Goal: Task Accomplishment & Management: Complete application form

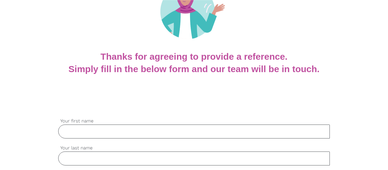
scroll to position [79, 0]
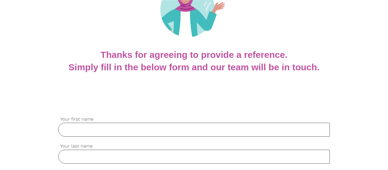
click at [84, 127] on input "Your first name" at bounding box center [194, 130] width 272 height 14
type input "Fiona"
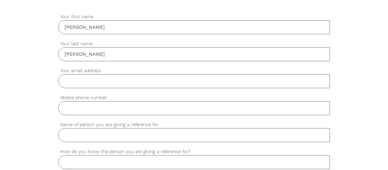
scroll to position [196, 0]
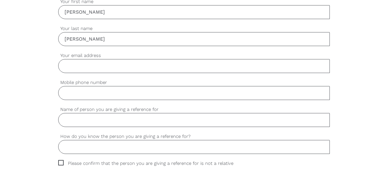
type input "McLean"
click at [109, 65] on input "Your email address" at bounding box center [194, 66] width 272 height 14
type input "fionamclean@optusnet.com.au"
click at [100, 92] on input "Mobile phone number" at bounding box center [194, 93] width 272 height 14
type input "0403664364"
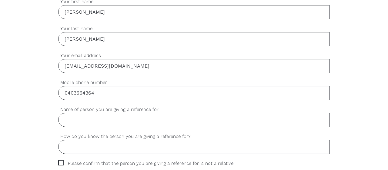
click at [101, 117] on input "Name of person you are giving a reference for" at bounding box center [194, 120] width 272 height 14
type input "Susan Sabransky"
click at [91, 146] on input "How do you know the person you are giving a reference for?" at bounding box center [194, 147] width 272 height 14
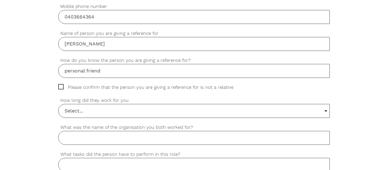
scroll to position [274, 0]
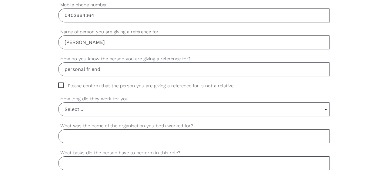
type input "personal friend"
click at [61, 83] on span "Please confirm that the person you are giving a reference for is not a relative" at bounding box center [151, 85] width 187 height 7
click at [61, 83] on input "Please confirm that the person you are giving a reference for is not a relative" at bounding box center [60, 84] width 4 height 4
checkbox input "true"
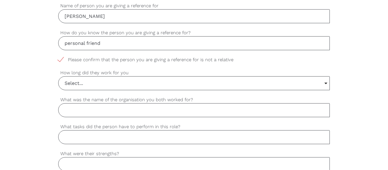
scroll to position [301, 0]
click at [325, 85] on input "Select..." at bounding box center [193, 82] width 271 height 13
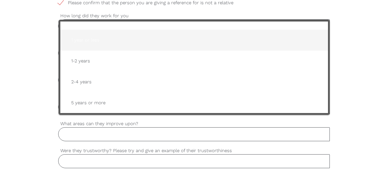
scroll to position [0, 0]
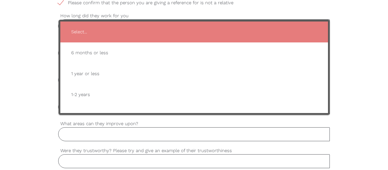
click at [344, 38] on div "settings Fiona Your first name settings McLean Your last name settings fionamcl…" at bounding box center [194, 109] width 388 height 569
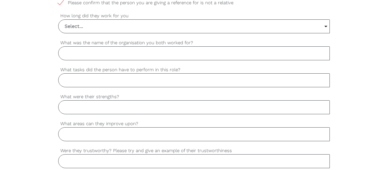
scroll to position [333, 0]
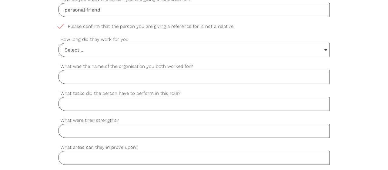
click at [288, 74] on input "What was the name of the organisation you both worked for?" at bounding box center [194, 77] width 272 height 14
type input "St Stephen's Anglican Church, Greythorn"
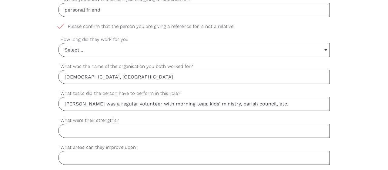
type input "Sue was a regular volunteer with morning teas, kids' ministry, parish council, …"
click at [247, 129] on input "What were their strengths?" at bounding box center [194, 131] width 272 height 14
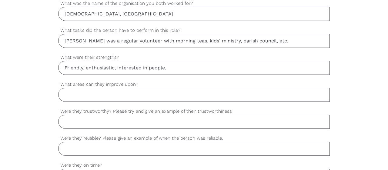
scroll to position [396, 0]
type input "Friendly, enthusiastic, interested in people."
click at [77, 95] on input "What areas can they improve upon?" at bounding box center [194, 95] width 272 height 14
click at [82, 119] on input "Were they trustworthy? Please try and give an example of their trustworthiness" at bounding box center [194, 122] width 272 height 14
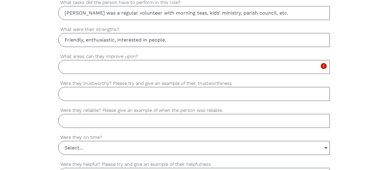
scroll to position [425, 0]
click at [91, 65] on input "What areas can they improve upon?" at bounding box center [194, 67] width 272 height 14
type input "A"
type input "Growing in confidence."
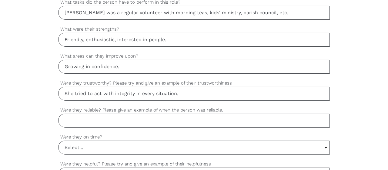
type input "She tried to act with integrity in every situation."
click at [104, 116] on input "Were they reliable? Please give an example of when the person was reliable." at bounding box center [194, 121] width 272 height 14
type input "A"
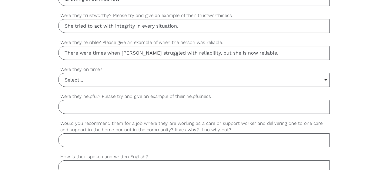
scroll to position [512, 0]
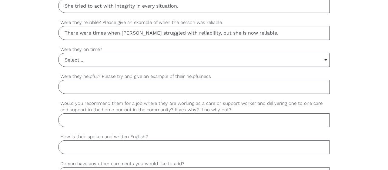
type input "There were times when Sue struggled with reliability, but she is now reliable."
click at [327, 63] on input "Select..." at bounding box center [193, 59] width 271 height 13
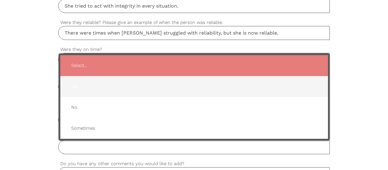
click at [241, 85] on span "Yes" at bounding box center [193, 86] width 255 height 15
type input "Yes"
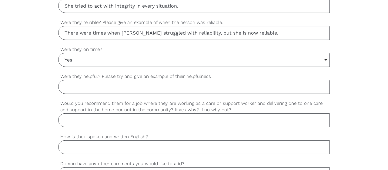
click at [241, 85] on input "Were they helpful? Please try and give an example of their helpfulness" at bounding box center [194, 87] width 272 height 14
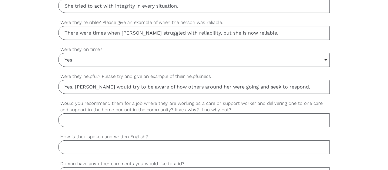
type input "Yes, Sue would try to be aware of how others around her were going and seek to …"
click at [128, 119] on input "Would you recommend them for a job where they are working as a care or support …" at bounding box center [194, 120] width 272 height 14
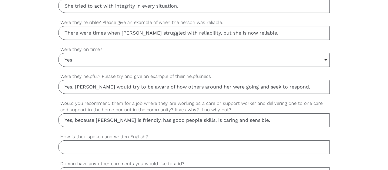
type input "Yes, because Sue is friendly, has good people skills, is caring and sensible."
click at [103, 146] on input "How is their spoken and written English?" at bounding box center [194, 147] width 272 height 14
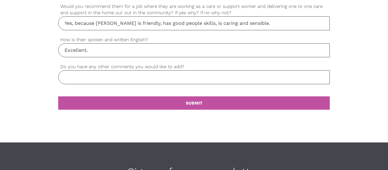
scroll to position [610, 0]
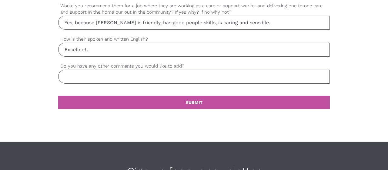
type input "Excellent."
click at [111, 70] on input "Do you have any other comments you would like to add?" at bounding box center [194, 77] width 272 height 14
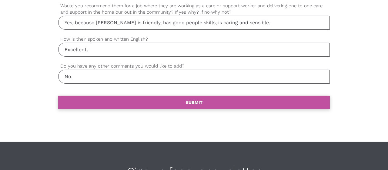
type input "No."
click at [193, 100] on b "SUBMIT" at bounding box center [194, 102] width 17 height 5
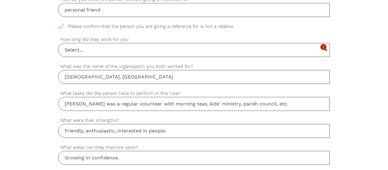
scroll to position [334, 0]
click at [327, 51] on input "Select..." at bounding box center [193, 48] width 271 height 13
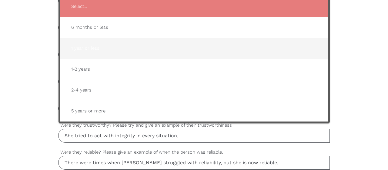
scroll to position [383, 0]
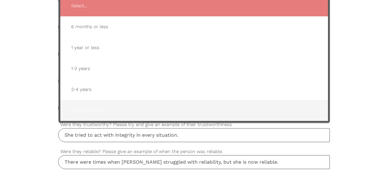
click at [97, 111] on span "5 years or more" at bounding box center [193, 110] width 255 height 15
type input "5 years or more"
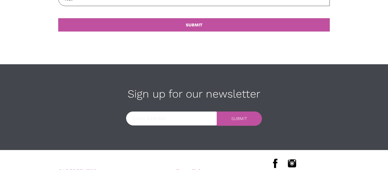
scroll to position [686, 0]
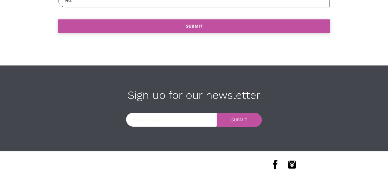
click at [208, 21] on link "settings SUBMIT" at bounding box center [194, 25] width 272 height 13
